Goal: Find specific page/section: Find specific page/section

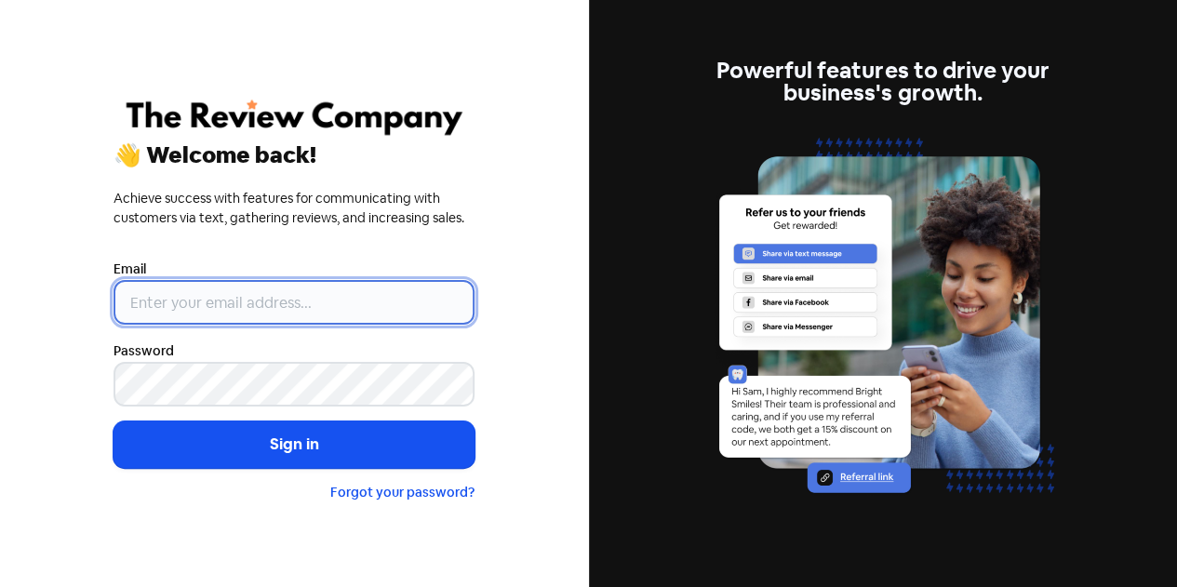
type input "[EMAIL_ADDRESS][DOMAIN_NAME]"
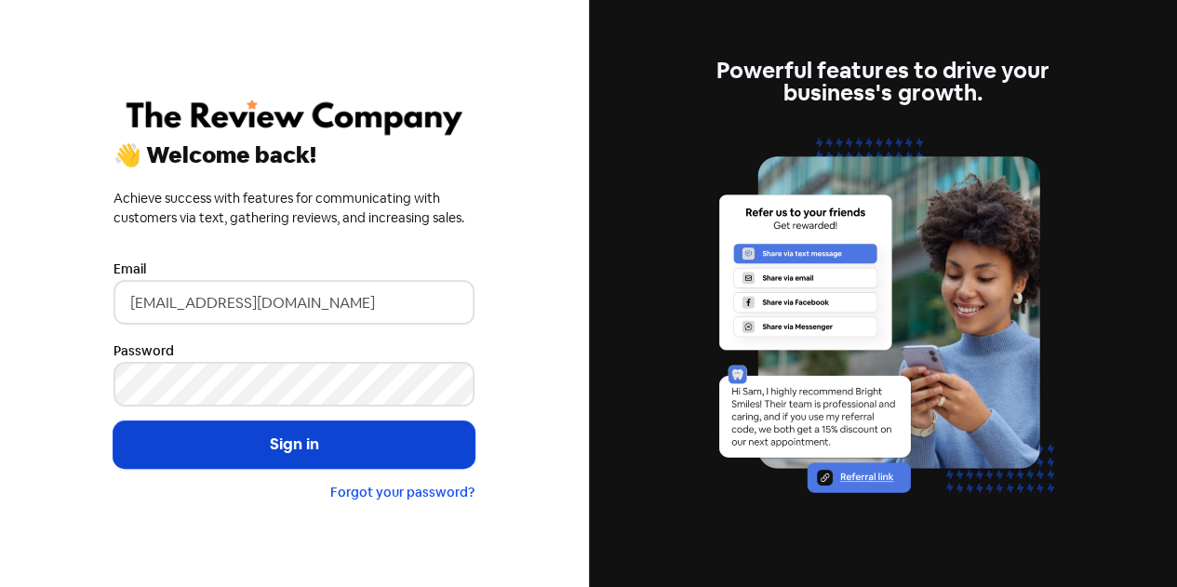
click at [317, 436] on button "Sign in" at bounding box center [293, 444] width 361 height 47
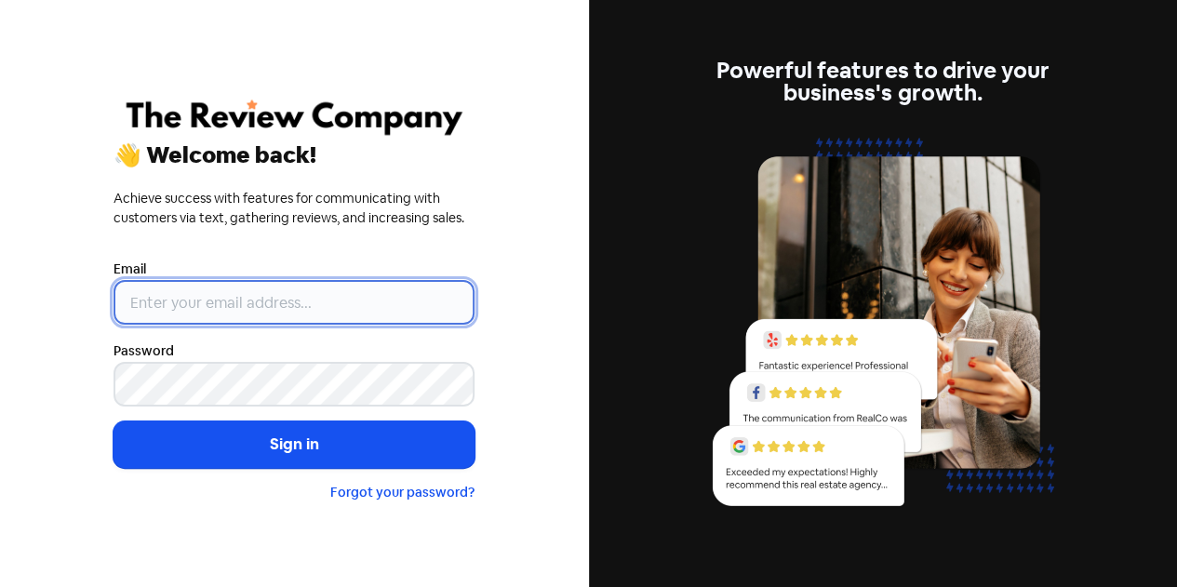
click at [260, 317] on input "email" at bounding box center [293, 302] width 361 height 45
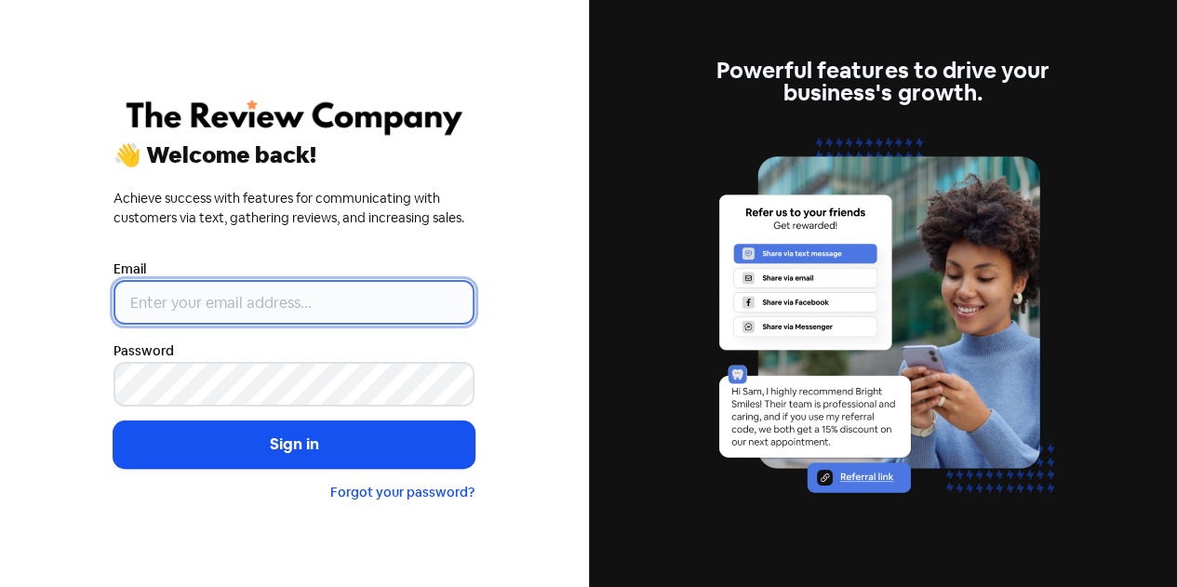
type input "[EMAIL_ADDRESS][DOMAIN_NAME]"
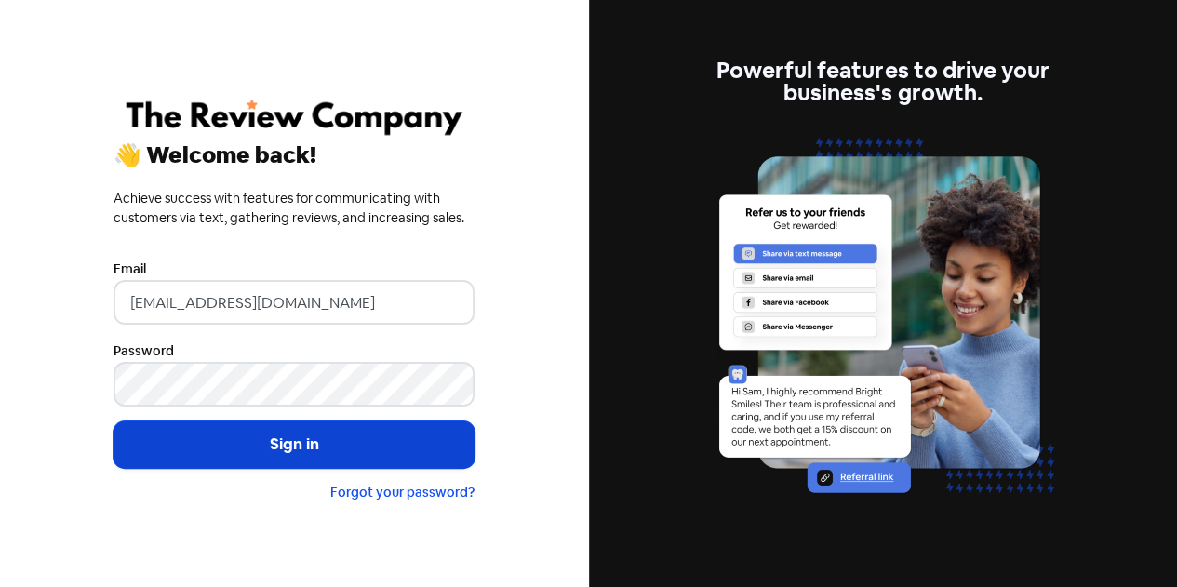
click at [299, 445] on button "Sign in" at bounding box center [293, 444] width 361 height 47
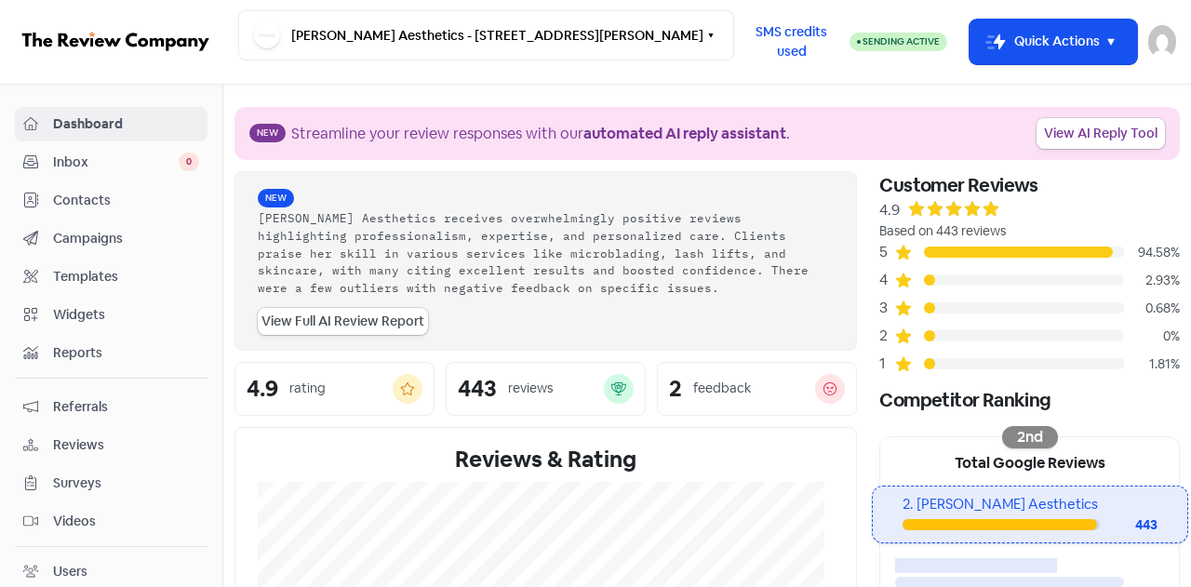
click at [97, 191] on span "Contacts" at bounding box center [126, 201] width 146 height 20
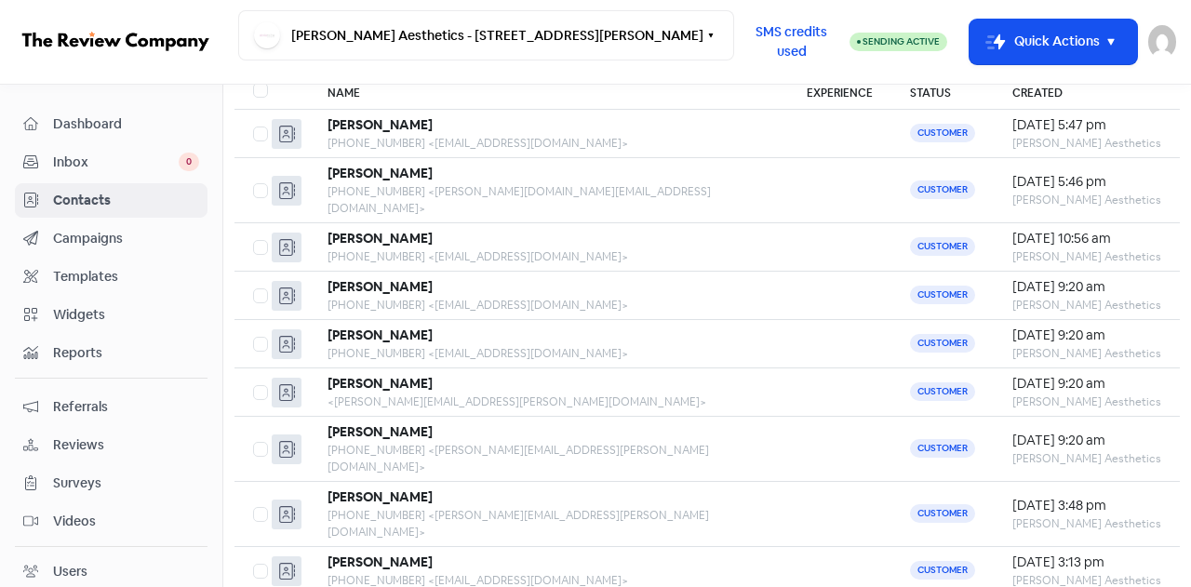
scroll to position [244, 0]
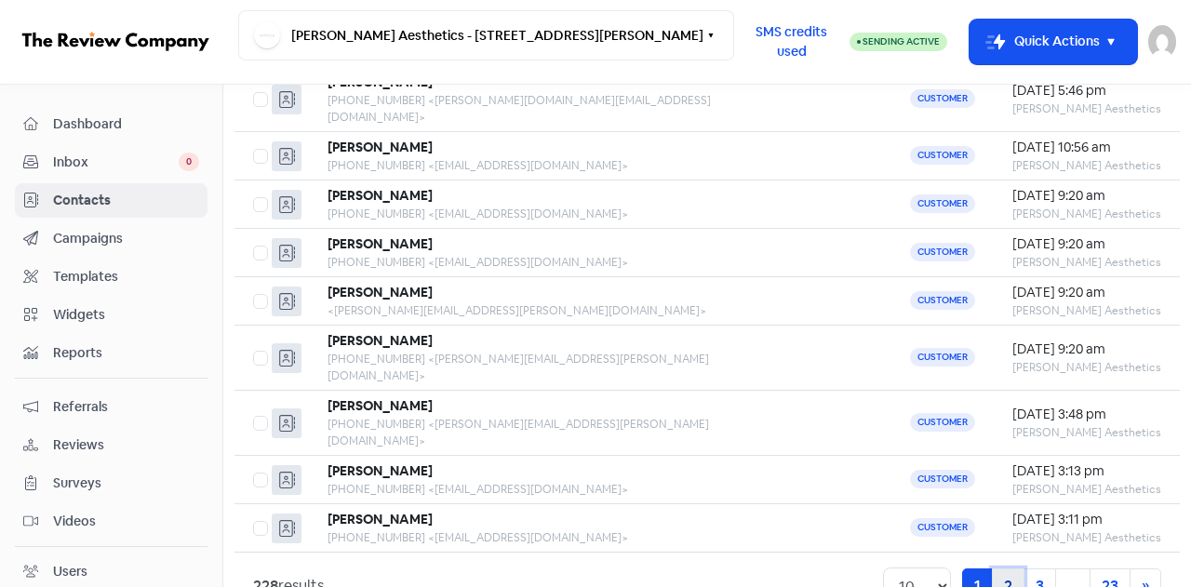
click at [995, 568] on link "2" at bounding box center [1007, 585] width 33 height 35
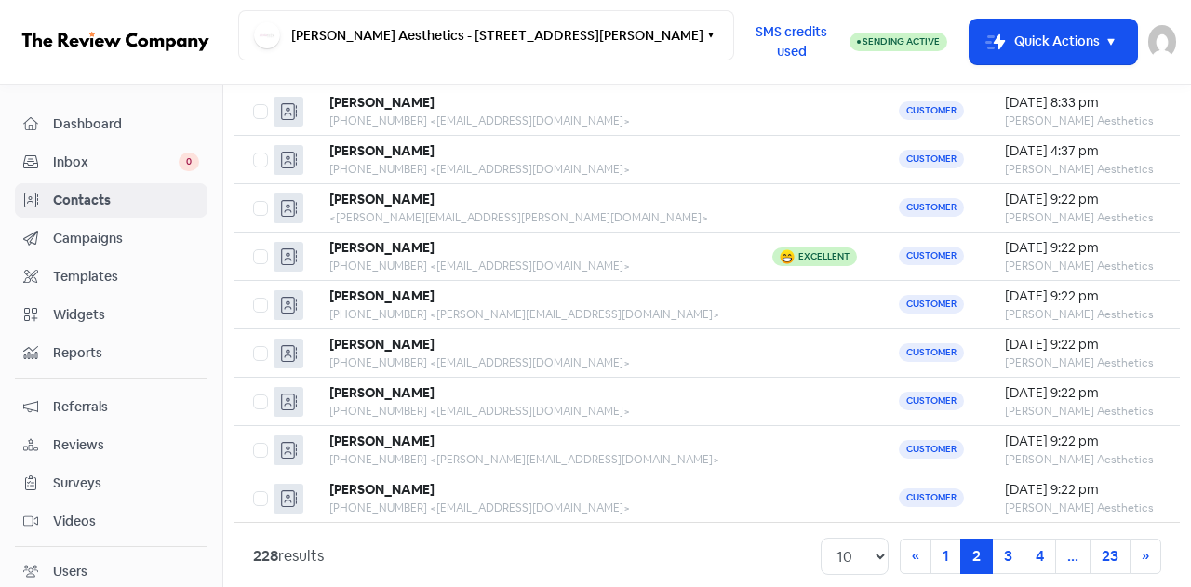
scroll to position [244, 0]
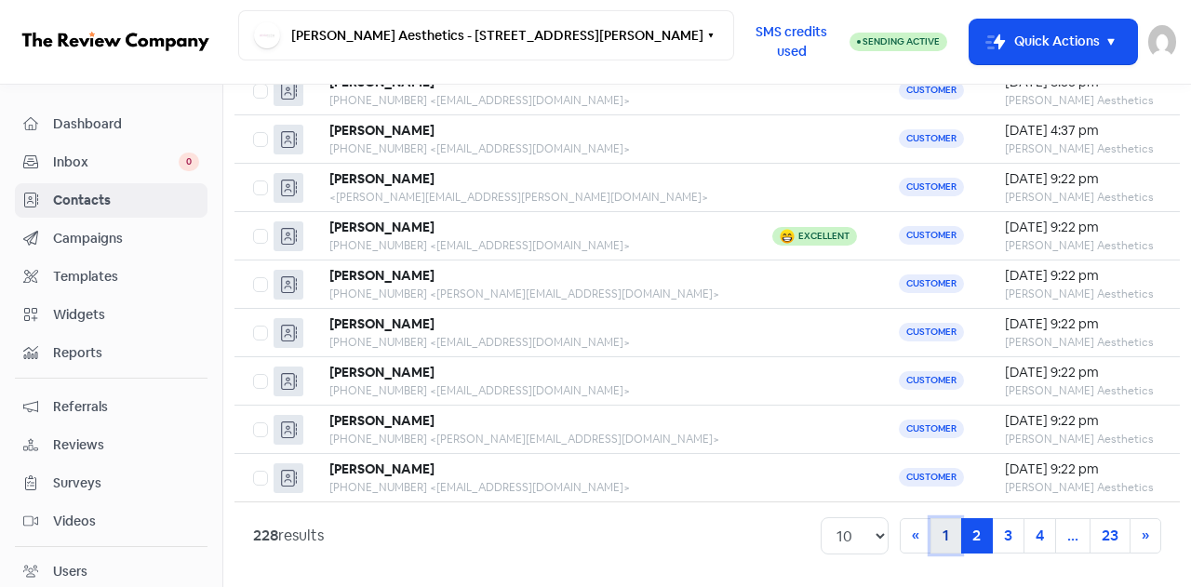
click at [931, 527] on link "1" at bounding box center [945, 535] width 31 height 35
